Goal: Information Seeking & Learning: Check status

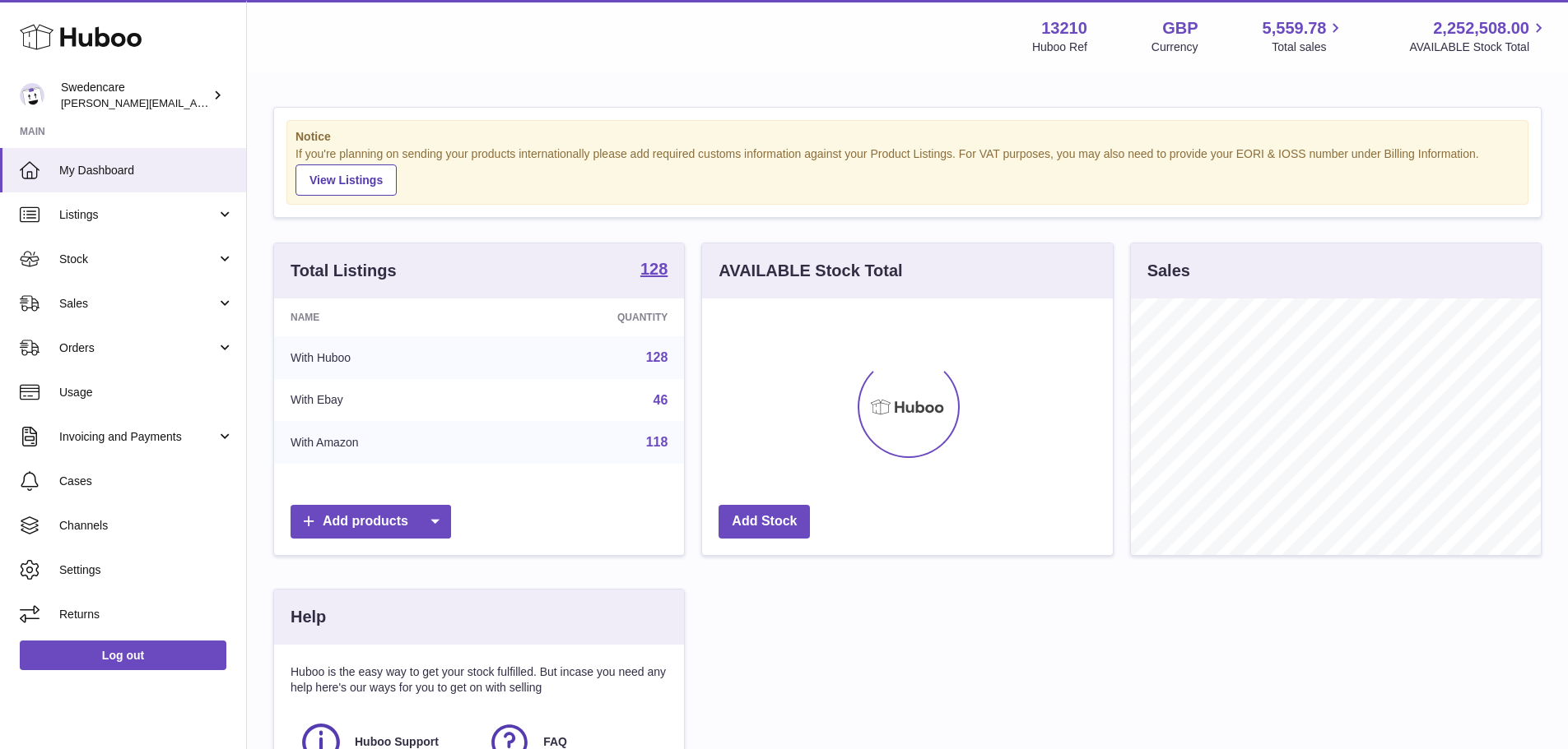
scroll to position [256, 414]
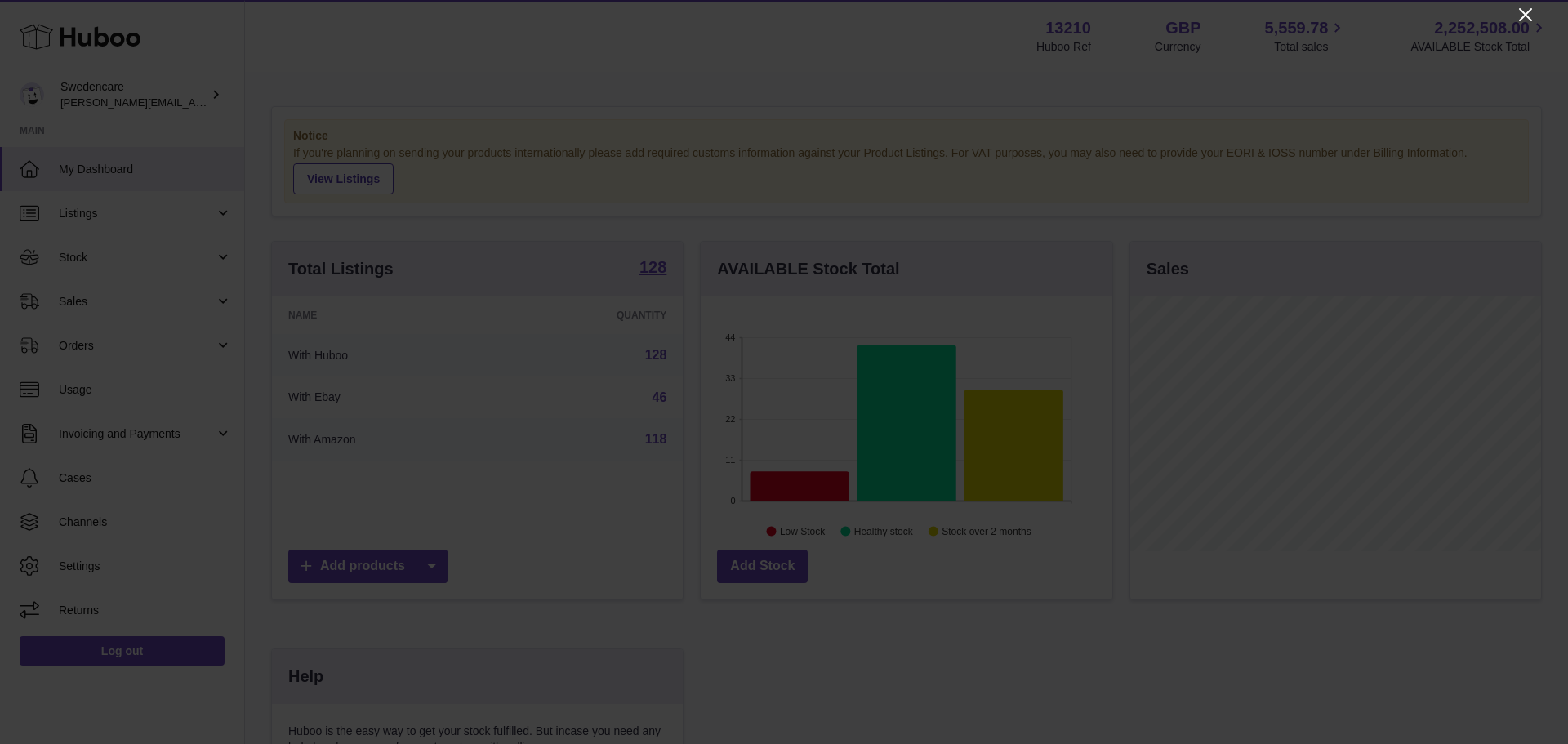
click at [1522, 20] on icon "Close" at bounding box center [1525, 14] width 20 height 20
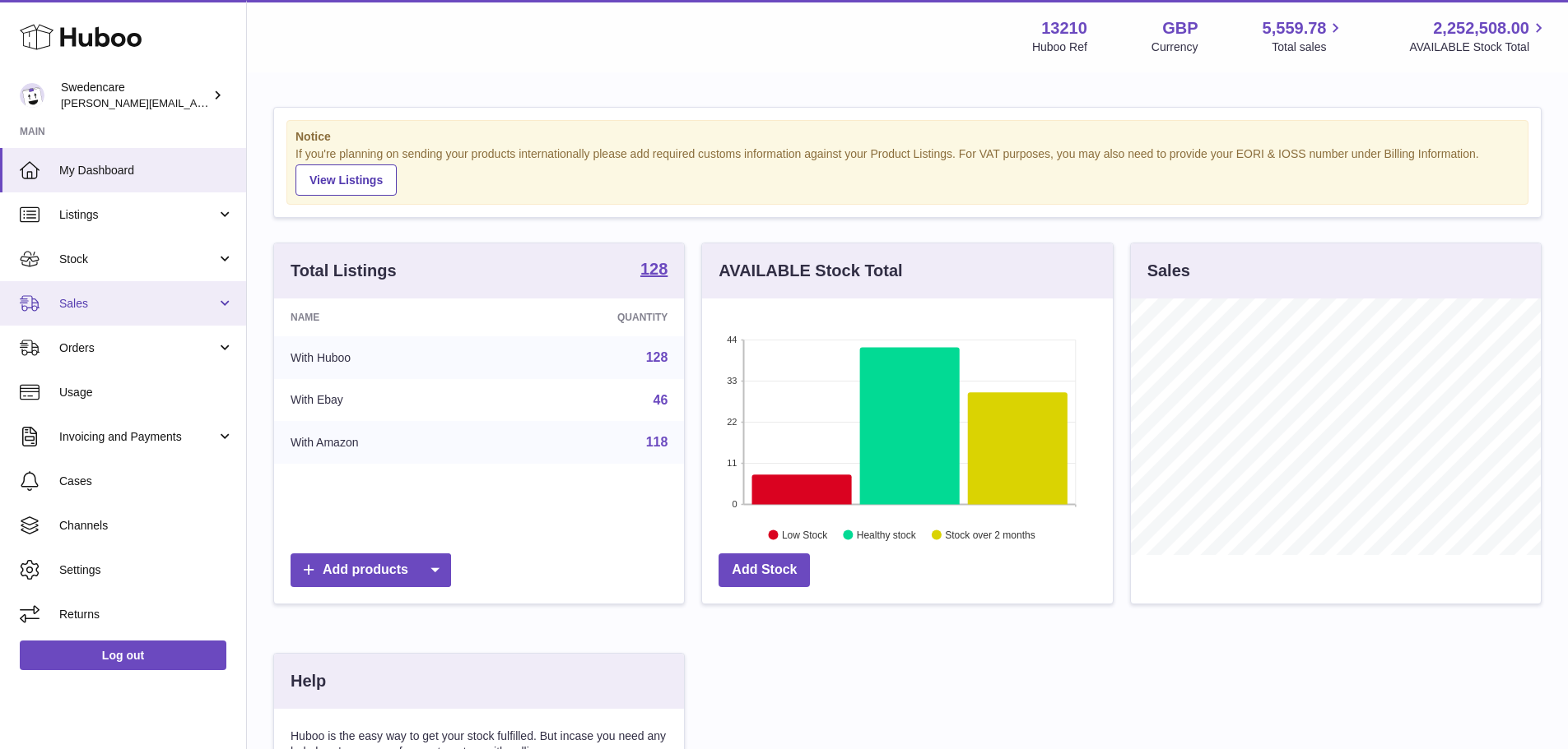
click at [83, 297] on span "Sales" at bounding box center [138, 304] width 157 height 16
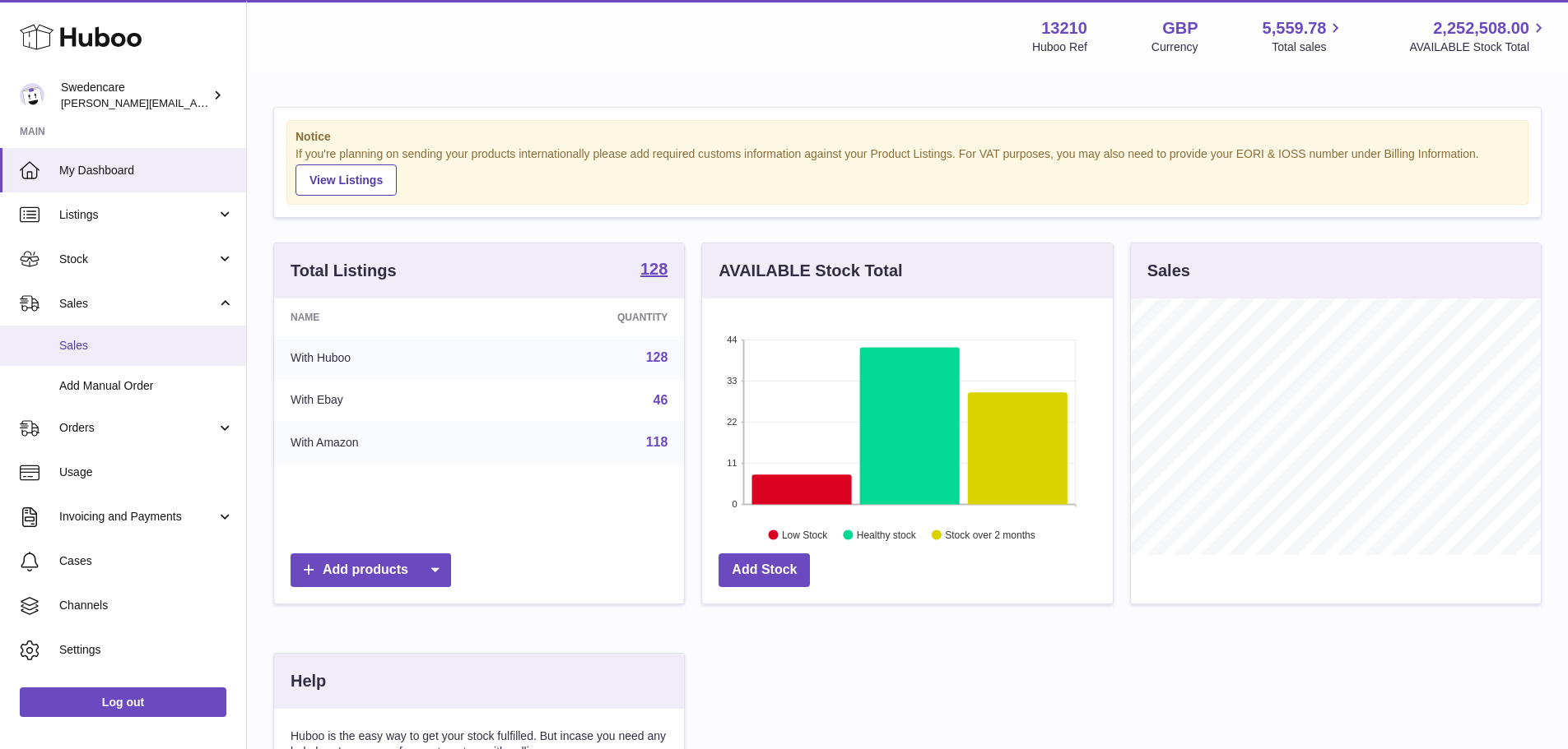
click at [101, 346] on span "Sales" at bounding box center [147, 345] width 174 height 16
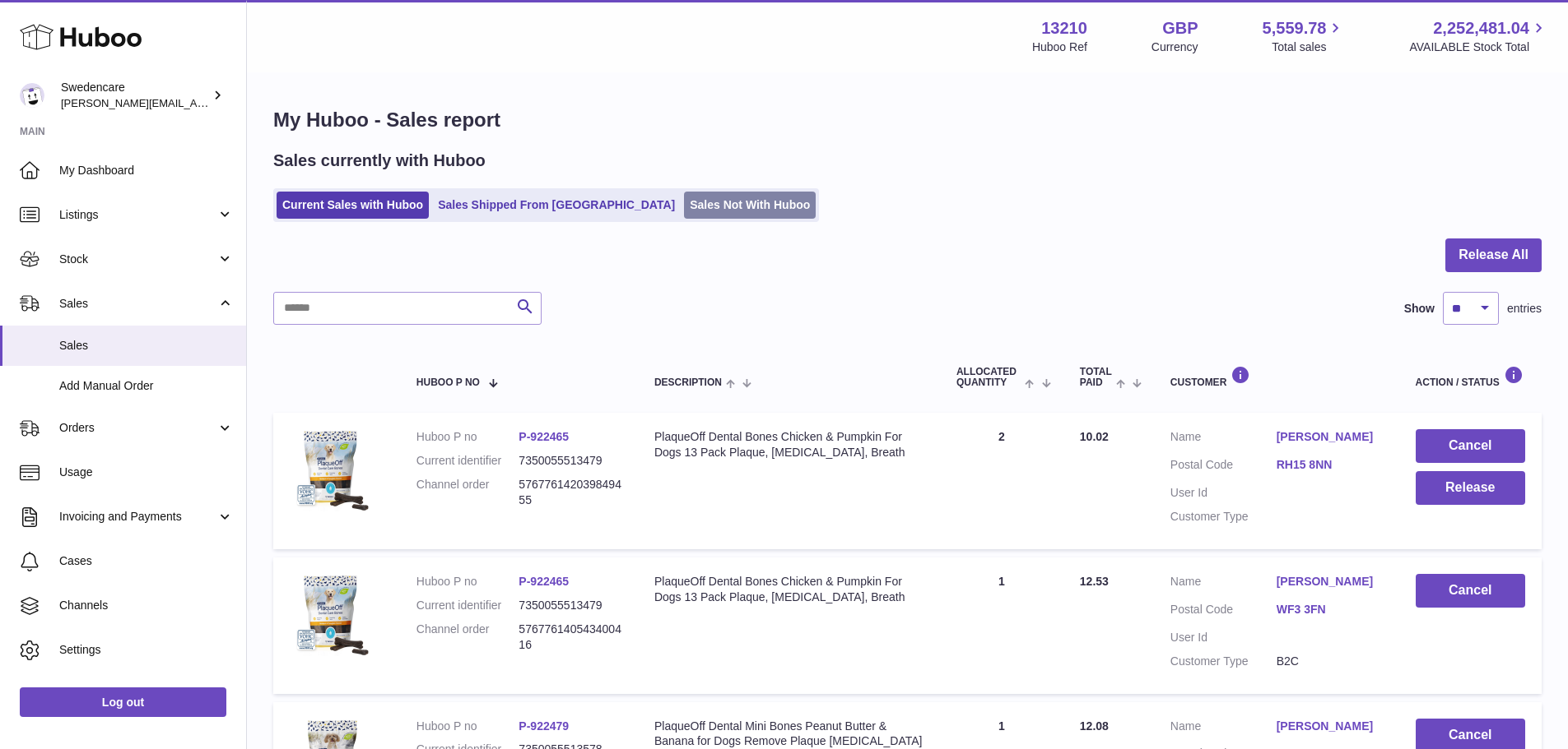
click at [684, 205] on link "Sales Not With Huboo" at bounding box center [749, 205] width 132 height 27
